Goal: Check status: Check status

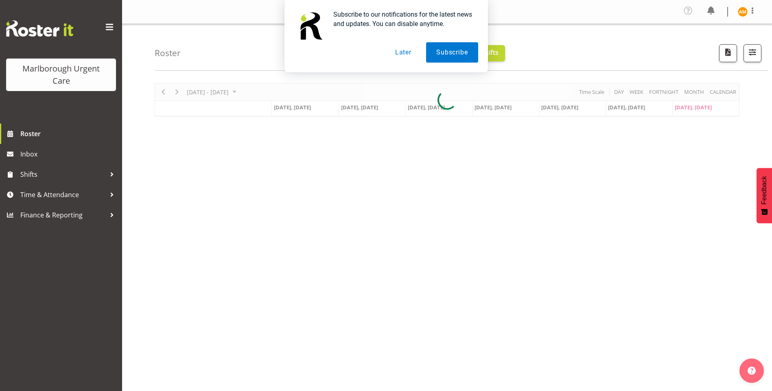
click at [407, 51] on button "Later" at bounding box center [403, 52] width 37 height 20
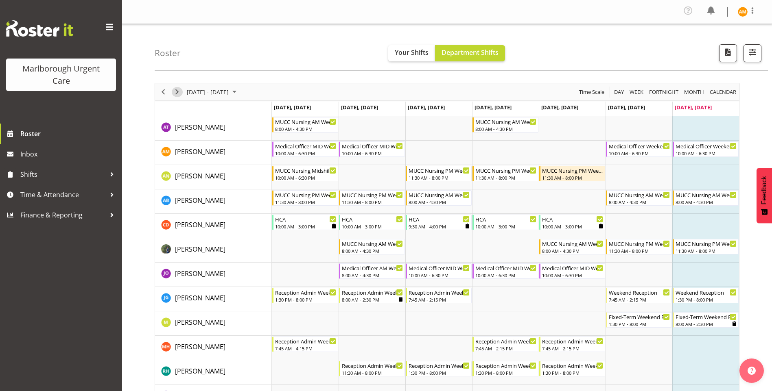
click at [182, 92] on button "Next" at bounding box center [177, 92] width 11 height 10
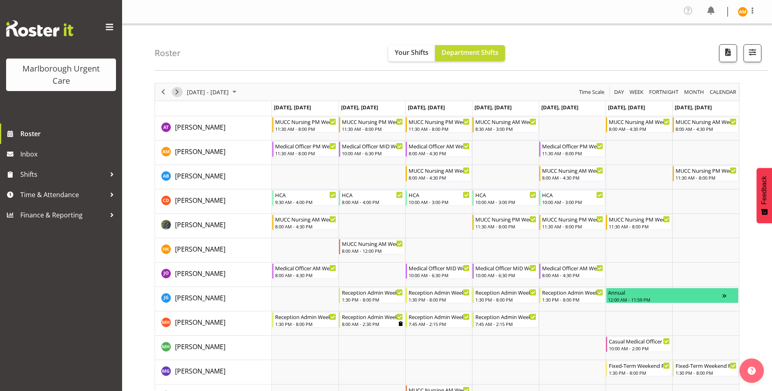
click at [176, 90] on span "Next" at bounding box center [177, 92] width 10 height 10
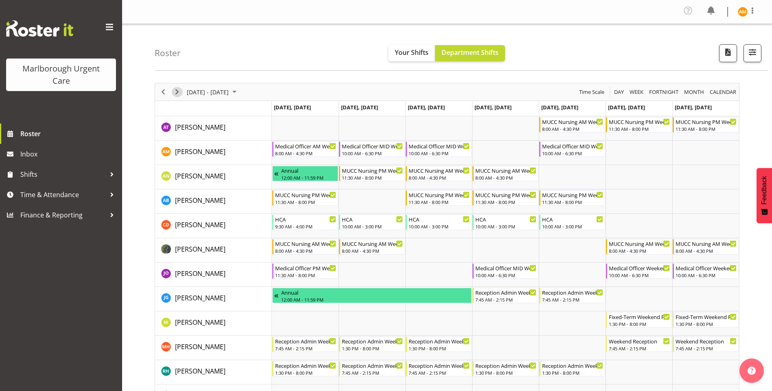
click at [176, 90] on span "Next" at bounding box center [177, 92] width 10 height 10
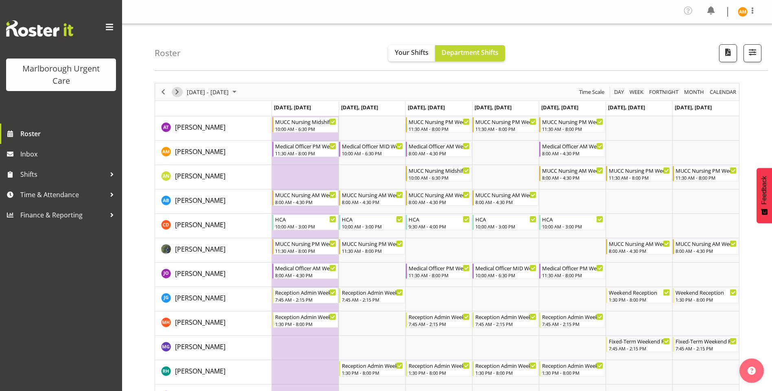
click at [176, 90] on span "Next" at bounding box center [177, 92] width 10 height 10
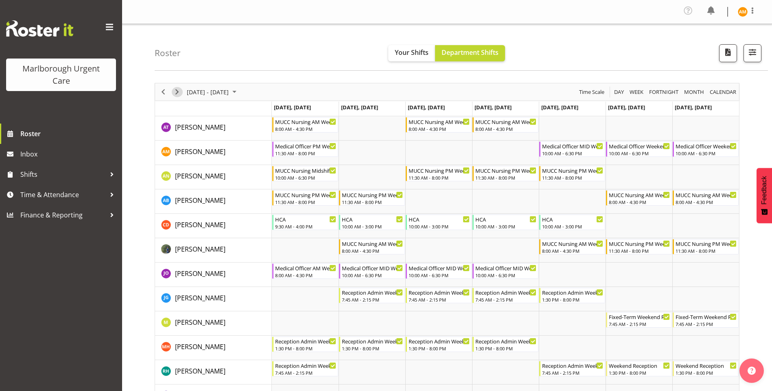
click at [176, 90] on span "Next" at bounding box center [177, 92] width 10 height 10
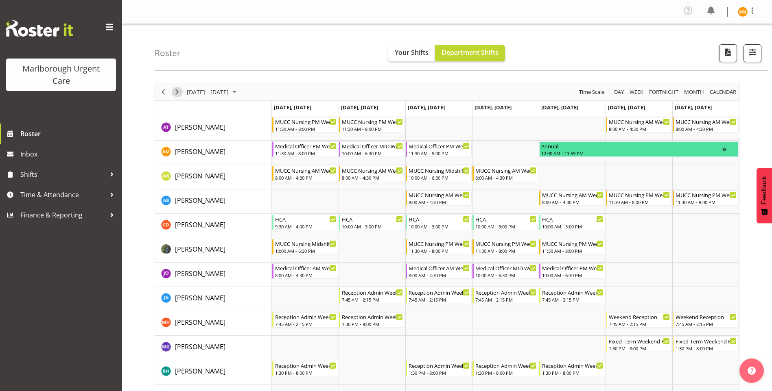
click at [176, 90] on span "Next" at bounding box center [177, 92] width 10 height 10
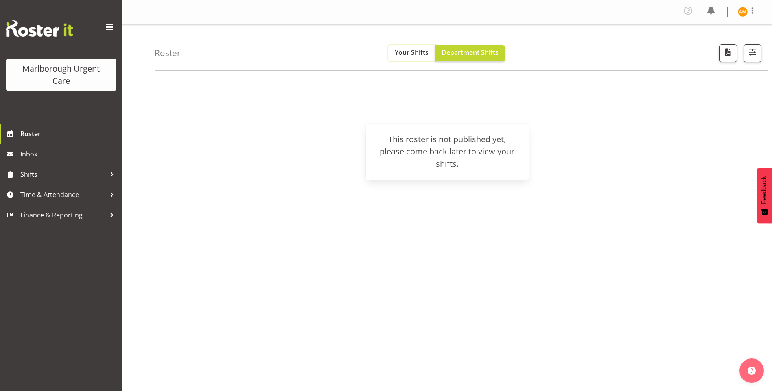
click at [412, 57] on span "Your Shifts" at bounding box center [412, 52] width 34 height 9
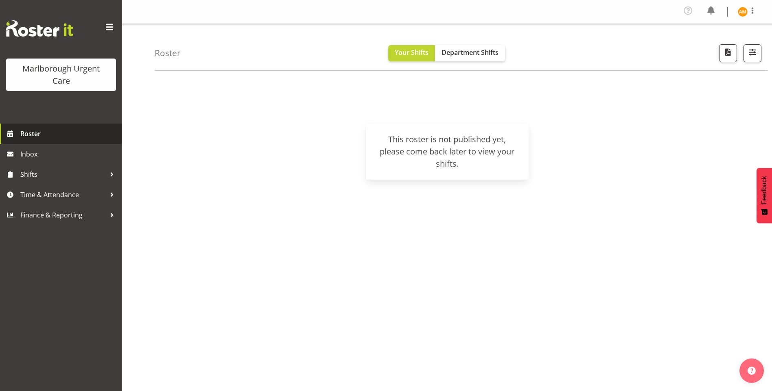
click at [37, 136] on span "Roster" at bounding box center [69, 134] width 98 height 12
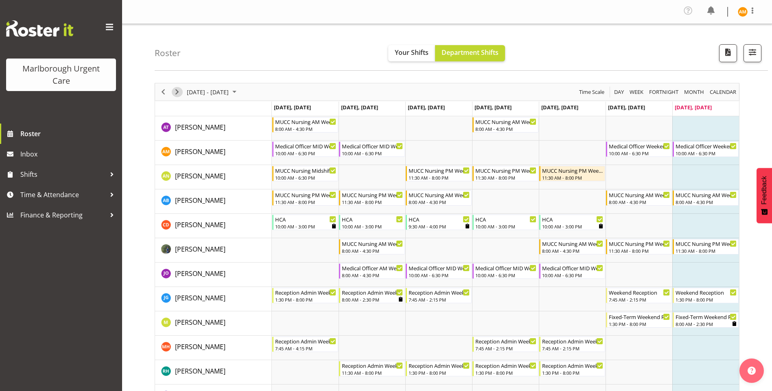
click at [177, 93] on span "Next" at bounding box center [177, 92] width 10 height 10
